Goal: Task Accomplishment & Management: Manage account settings

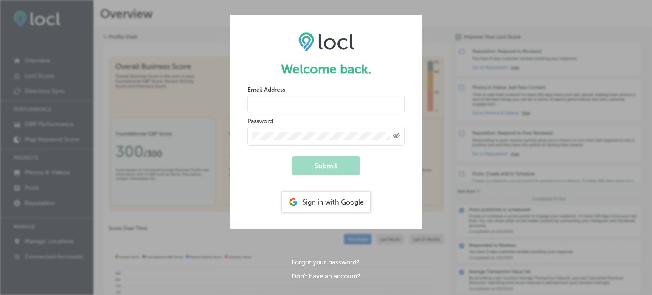
type input "[EMAIL_ADDRESS][PERSON_NAME][DOMAIN_NAME]"
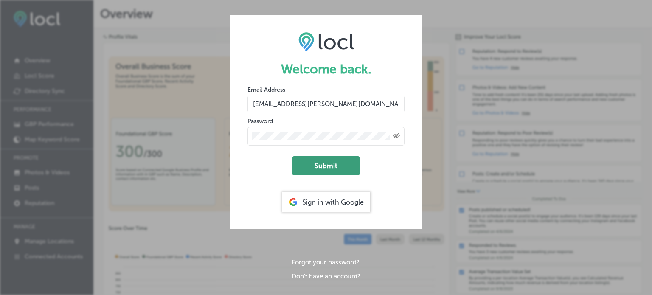
click at [324, 169] on button "Submit" at bounding box center [326, 165] width 68 height 19
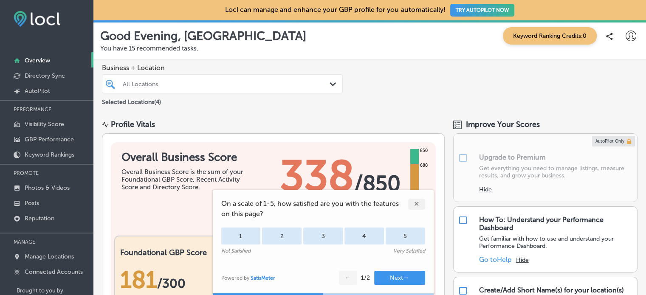
click at [416, 201] on div "✕" at bounding box center [416, 204] width 17 height 11
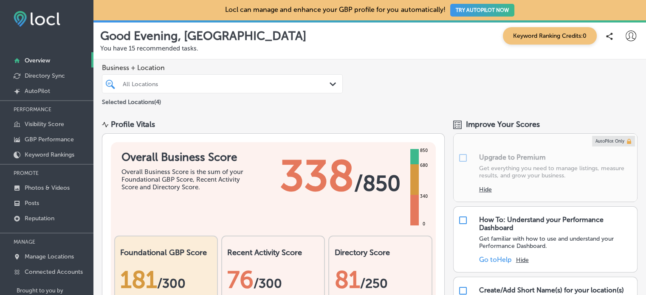
click at [484, 8] on button "TRY AUTOPILOT NOW" at bounding box center [482, 10] width 64 height 13
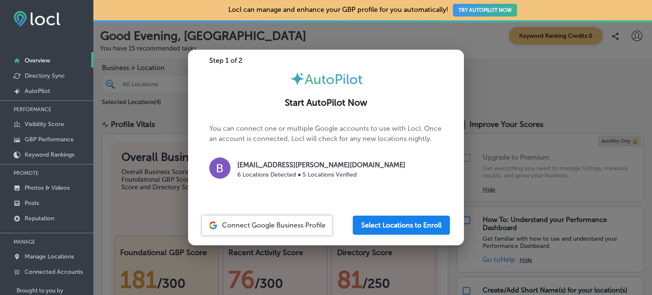
click at [396, 228] on button "Select Locations to Enroll" at bounding box center [401, 225] width 97 height 19
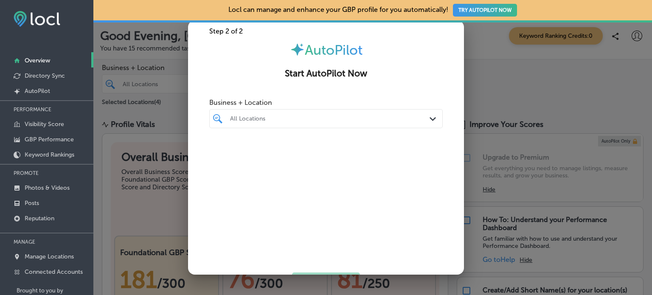
click at [427, 124] on div "All Locations Path Created with Sketch." at bounding box center [326, 118] width 233 height 13
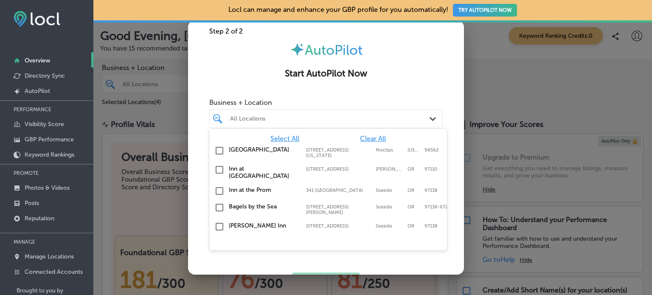
click at [214, 168] on input "checkbox" at bounding box center [219, 170] width 10 height 10
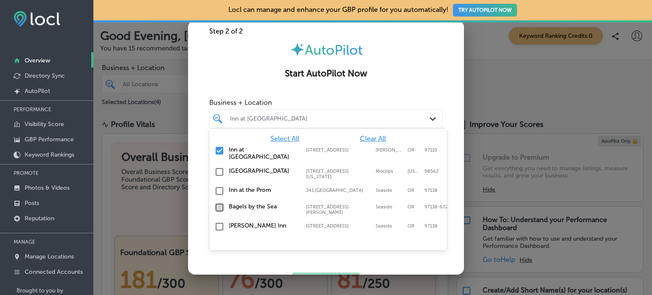
click at [217, 202] on input "checkbox" at bounding box center [219, 207] width 10 height 10
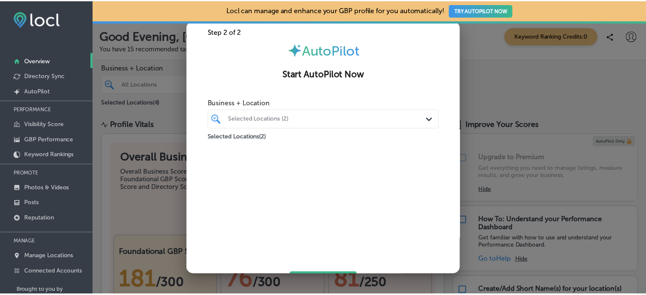
scroll to position [36, 0]
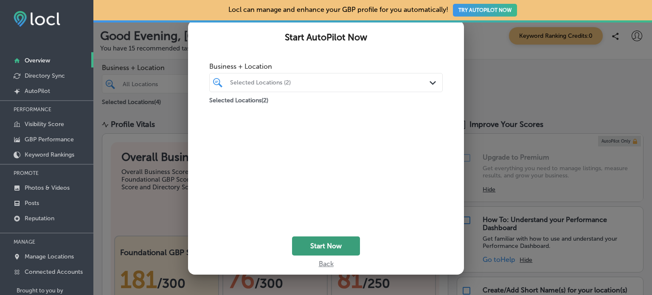
click at [319, 245] on button "Start Now" at bounding box center [326, 245] width 68 height 19
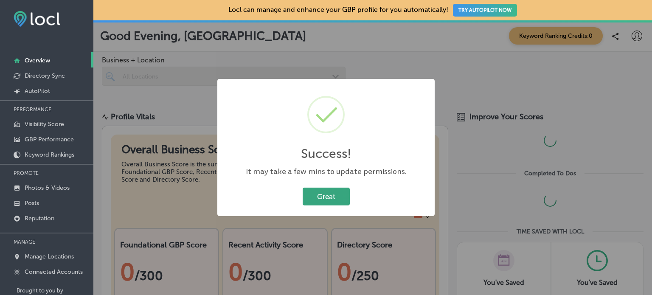
click at [326, 196] on button "Great" at bounding box center [326, 196] width 47 height 17
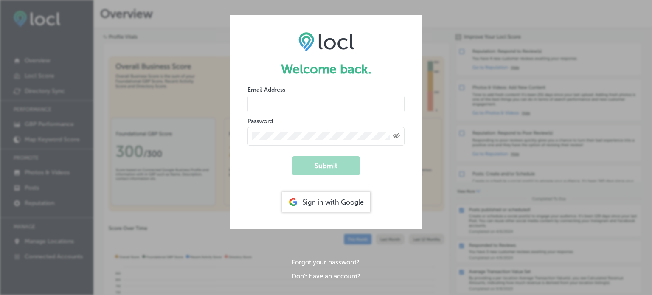
type input "[EMAIL_ADDRESS][PERSON_NAME][DOMAIN_NAME]"
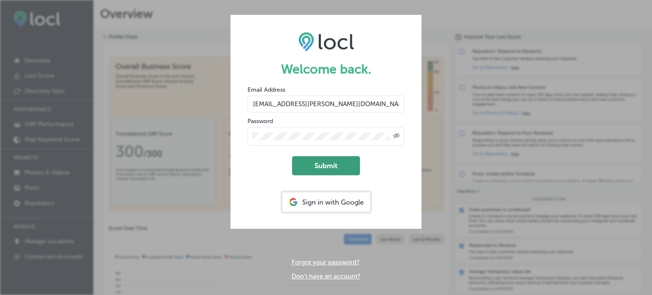
click at [332, 163] on button "Submit" at bounding box center [326, 165] width 68 height 19
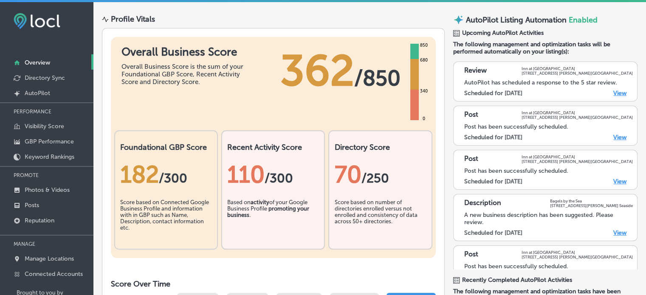
scroll to position [78, 0]
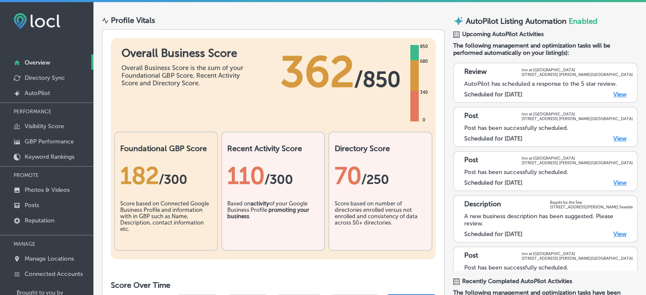
click at [615, 95] on link "View" at bounding box center [619, 94] width 13 height 7
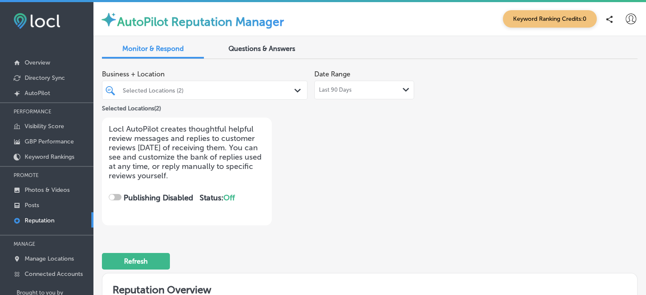
checkbox input "true"
click at [90, 217] on link "Reputation" at bounding box center [46, 219] width 93 height 15
click at [34, 92] on p "AutoPilot" at bounding box center [37, 93] width 25 height 7
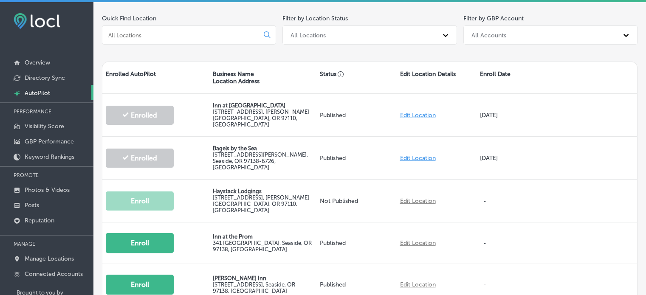
scroll to position [166, 0]
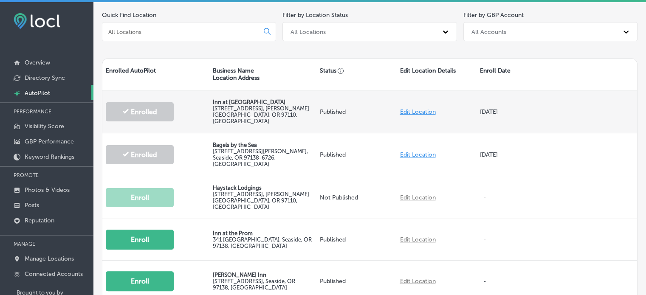
click at [419, 108] on link "Edit Location" at bounding box center [417, 111] width 36 height 7
select select "US"
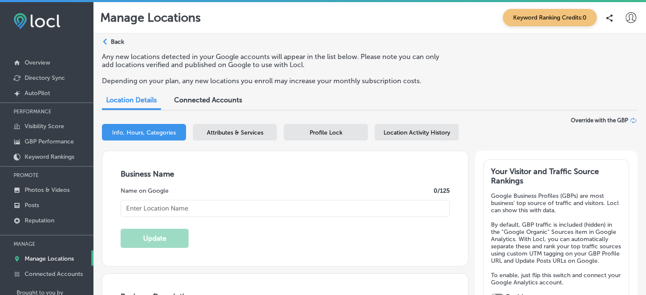
checkbox input "true"
type input "Inn at [GEOGRAPHIC_DATA]"
type input "reservations@innathaystackrock.com"
type input "https://www.facebook.com/innathaystack"
type input "https://www.instagram.com/innathaystackrock/"
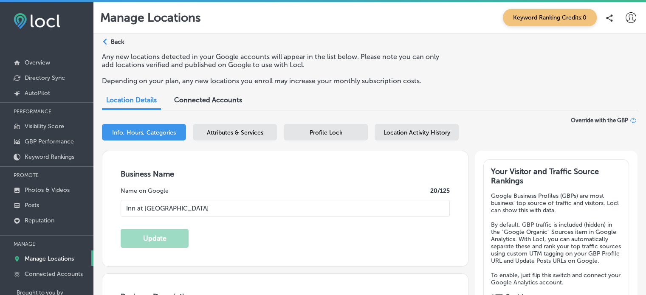
type input "https://www.youtube.com/playlist?list=PLVGK6eBPaRsQuver5phmtMI63-4EUV8s7"
type input "[STREET_ADDRESS]"
type input "[PERSON_NAME][GEOGRAPHIC_DATA]"
type input "97110"
type input "US"
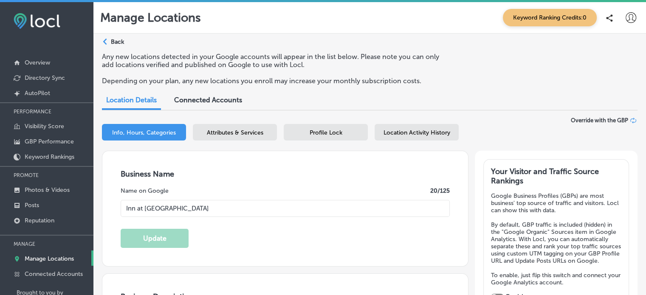
type input "https://www.innathaystackrock.com/"
type input "+1 503 436 2714"
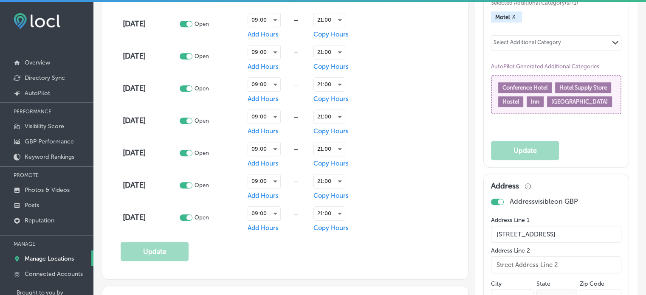
scroll to position [456, 0]
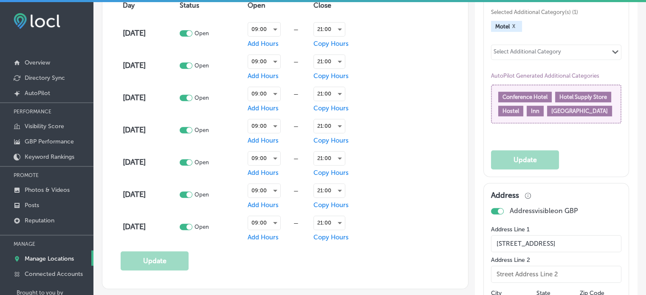
click at [551, 114] on span "Boutique Hotel" at bounding box center [579, 111] width 56 height 6
click at [612, 54] on icon "Path Created with Sketch." at bounding box center [615, 52] width 6 height 4
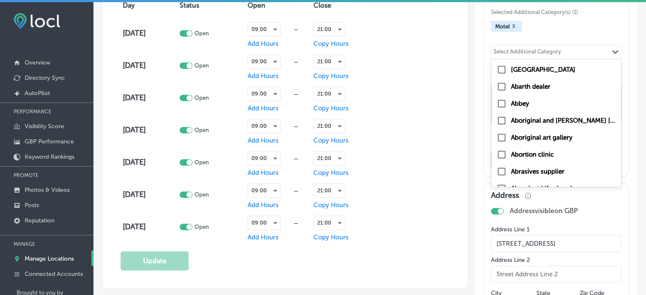
click at [559, 55] on div "Select Additional Category Path Created with Sketch." at bounding box center [555, 52] width 129 height 14
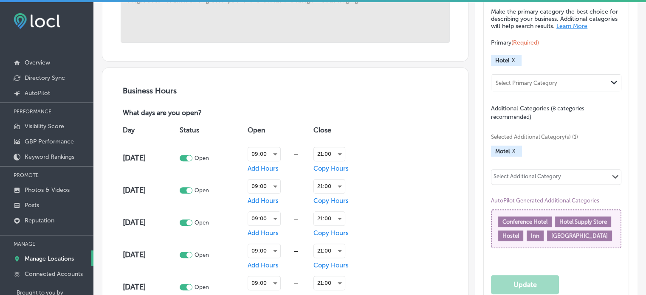
scroll to position [0, 0]
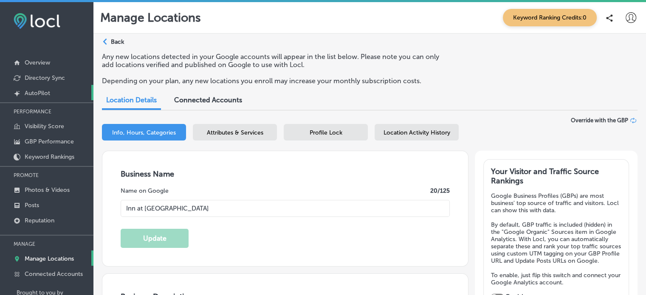
click at [34, 93] on p "AutoPilot" at bounding box center [37, 93] width 25 height 7
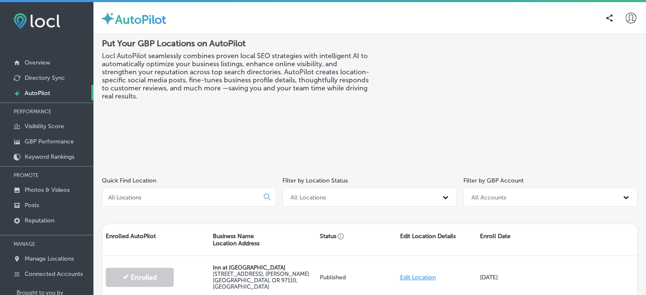
click at [625, 20] on icon at bounding box center [630, 18] width 11 height 11
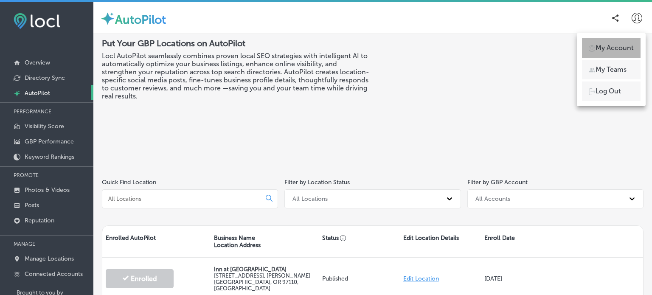
click at [606, 52] on p "My Account" at bounding box center [614, 48] width 38 height 10
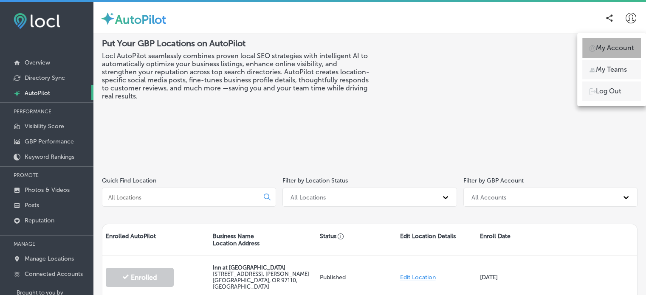
select select "US"
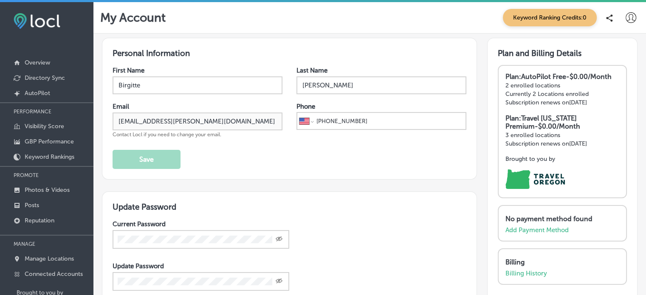
scroll to position [39, 0]
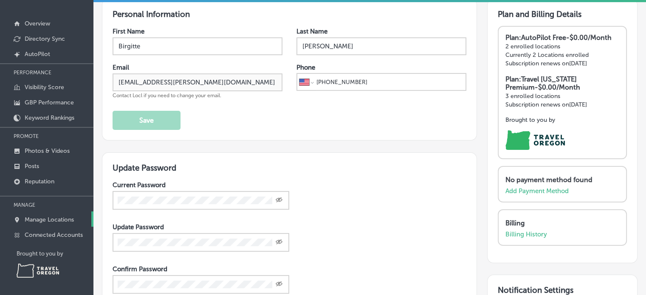
click at [53, 220] on p "Manage Locations" at bounding box center [49, 219] width 49 height 7
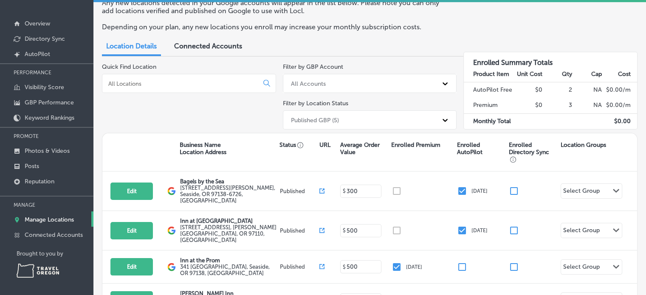
scroll to position [42, 0]
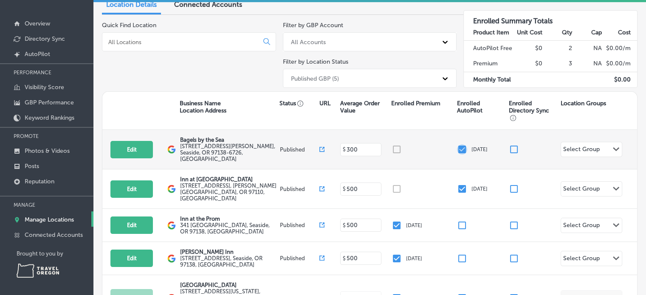
click at [457, 146] on input "checkbox" at bounding box center [462, 149] width 10 height 10
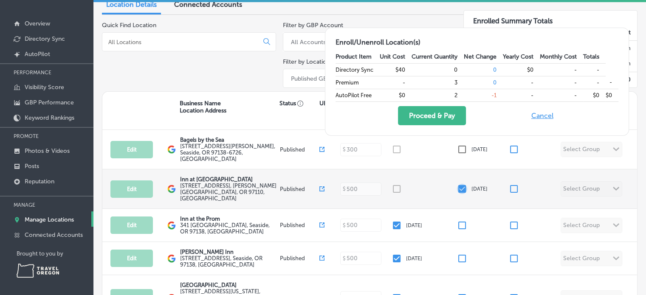
click at [458, 184] on input "checkbox" at bounding box center [462, 189] width 10 height 10
checkbox input "false"
checkbox input "true"
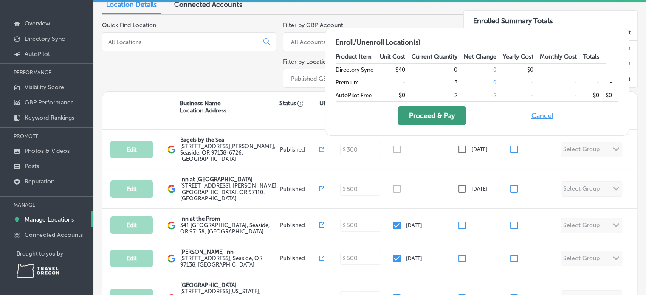
click at [446, 121] on button "Proceed & Pay" at bounding box center [432, 115] width 68 height 19
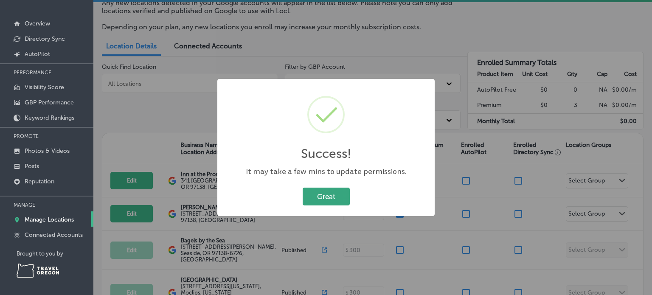
click at [326, 205] on button "Great" at bounding box center [326, 196] width 47 height 17
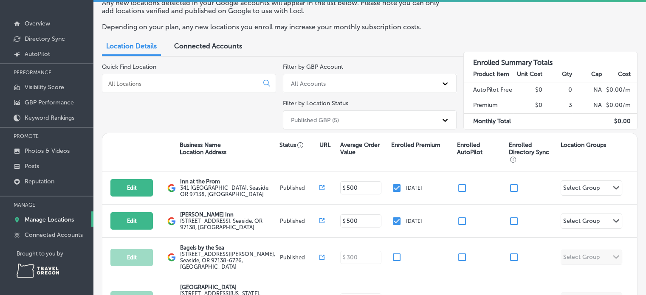
click at [139, 117] on div "Quick Find Location" at bounding box center [189, 98] width 174 height 70
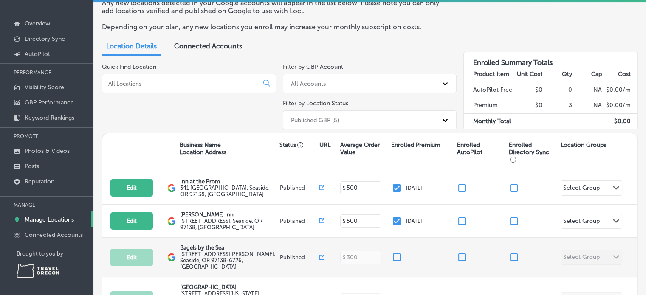
click at [217, 244] on p "Bagels by the Sea" at bounding box center [228, 247] width 97 height 6
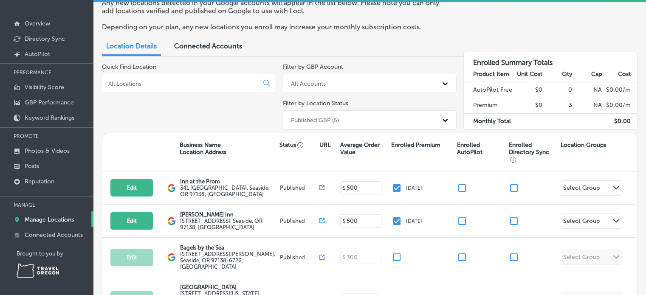
scroll to position [0, 0]
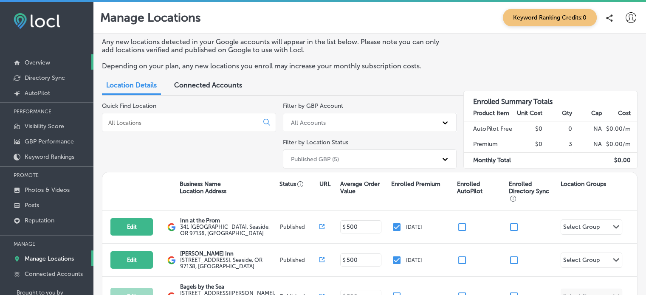
click at [31, 64] on p "Overview" at bounding box center [37, 62] width 25 height 7
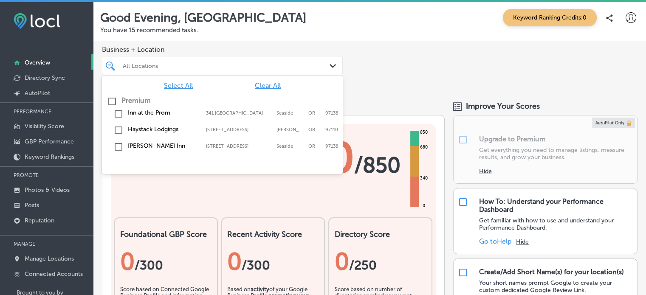
click at [184, 69] on div "All Locations" at bounding box center [227, 65] width 208 height 7
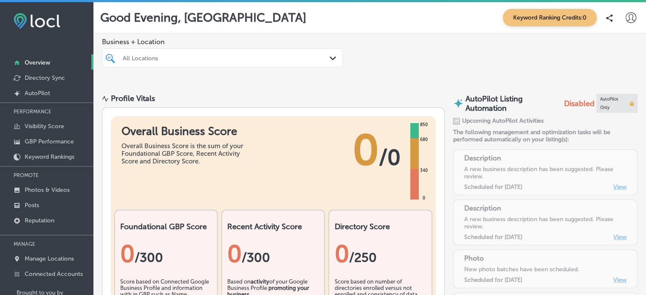
click at [177, 58] on div "All Locations" at bounding box center [227, 57] width 208 height 7
click at [362, 40] on div "Business + Location All Locations Path Created with Sketch." at bounding box center [369, 60] width 552 height 52
click at [41, 223] on p "Reputation" at bounding box center [40, 220] width 30 height 7
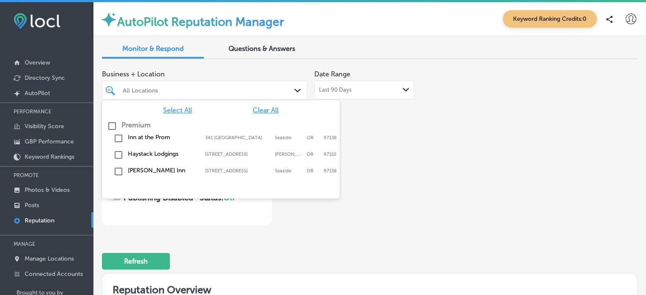
click at [291, 87] on div "All Locations Path Created with Sketch." at bounding box center [204, 90] width 205 height 13
click at [416, 138] on div "Business + Location option focused, 1 of 2. 4 results available. Use Up and Dow…" at bounding box center [262, 146] width 321 height 160
